Goal: Obtain resource: Download file/media

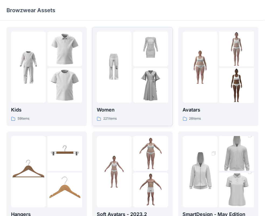
click at [112, 83] on img at bounding box center [114, 67] width 35 height 35
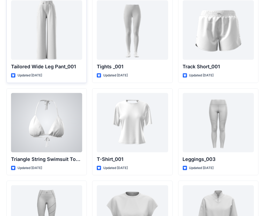
scroll to position [6109, 0]
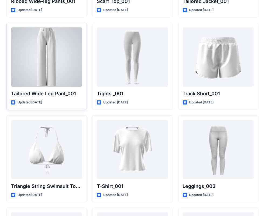
click at [43, 60] on div at bounding box center [46, 56] width 71 height 59
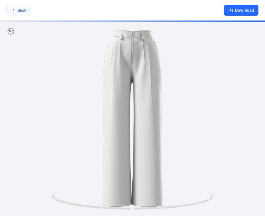
click at [18, 14] on button "Back" at bounding box center [18, 10] width 25 height 11
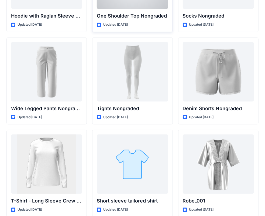
scroll to position [5779, 0]
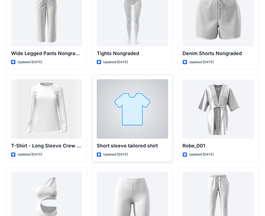
click at [138, 113] on div at bounding box center [132, 108] width 71 height 59
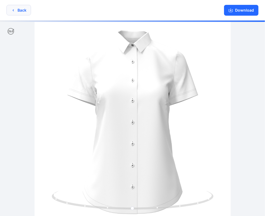
click at [18, 12] on button "Back" at bounding box center [18, 10] width 25 height 11
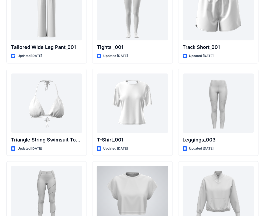
scroll to position [6130, 0]
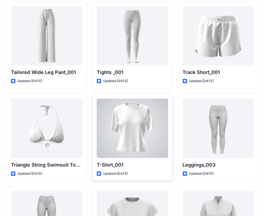
click at [134, 122] on div at bounding box center [132, 128] width 71 height 59
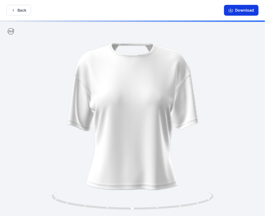
click at [253, 10] on button "Download" at bounding box center [241, 10] width 35 height 11
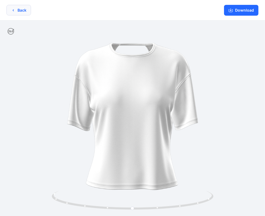
click at [18, 10] on button "Back" at bounding box center [18, 10] width 25 height 11
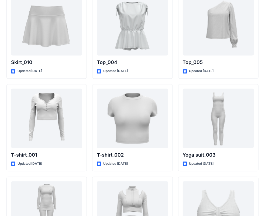
scroll to position [2863, 0]
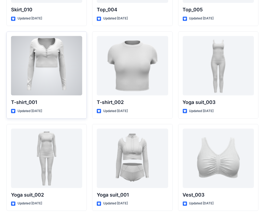
click at [65, 85] on div at bounding box center [46, 65] width 71 height 59
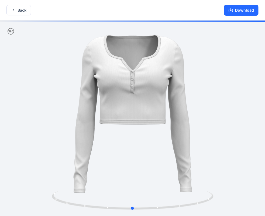
click at [212, 106] on div at bounding box center [132, 119] width 265 height 197
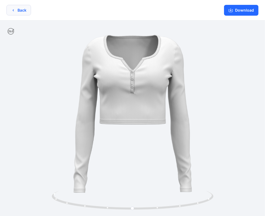
click at [22, 8] on button "Back" at bounding box center [18, 10] width 25 height 11
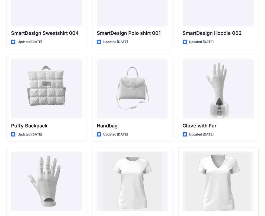
scroll to position [4159, 0]
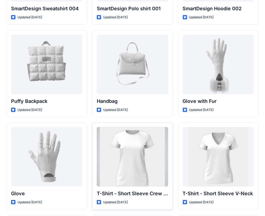
click at [125, 141] on div at bounding box center [132, 156] width 71 height 59
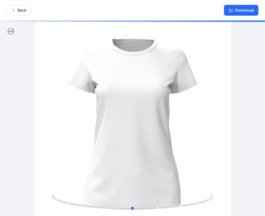
click at [251, 121] on div at bounding box center [132, 119] width 265 height 197
click at [246, 129] on div at bounding box center [132, 119] width 265 height 197
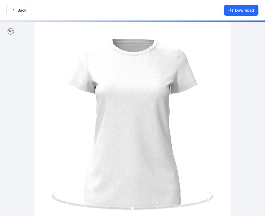
drag, startPoint x: 231, startPoint y: 129, endPoint x: 193, endPoint y: 131, distance: 37.6
click at [230, 129] on div at bounding box center [132, 119] width 265 height 197
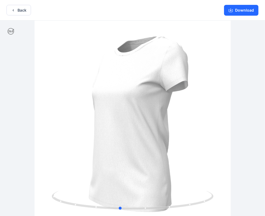
drag, startPoint x: 190, startPoint y: 131, endPoint x: 173, endPoint y: 168, distance: 40.6
click at [174, 163] on div at bounding box center [132, 119] width 265 height 197
click at [173, 168] on div at bounding box center [132, 119] width 265 height 197
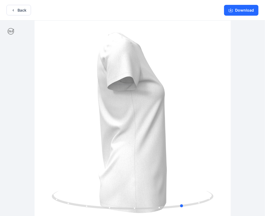
drag, startPoint x: 173, startPoint y: 168, endPoint x: 78, endPoint y: 161, distance: 95.3
click at [78, 161] on div at bounding box center [132, 119] width 265 height 197
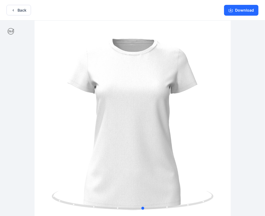
drag, startPoint x: 150, startPoint y: 150, endPoint x: 102, endPoint y: 153, distance: 48.4
click at [102, 153] on div at bounding box center [132, 119] width 265 height 197
click at [241, 10] on button "Download" at bounding box center [241, 10] width 35 height 11
click at [250, 13] on button "Download" at bounding box center [241, 10] width 35 height 11
